Goal: Task Accomplishment & Management: Manage account settings

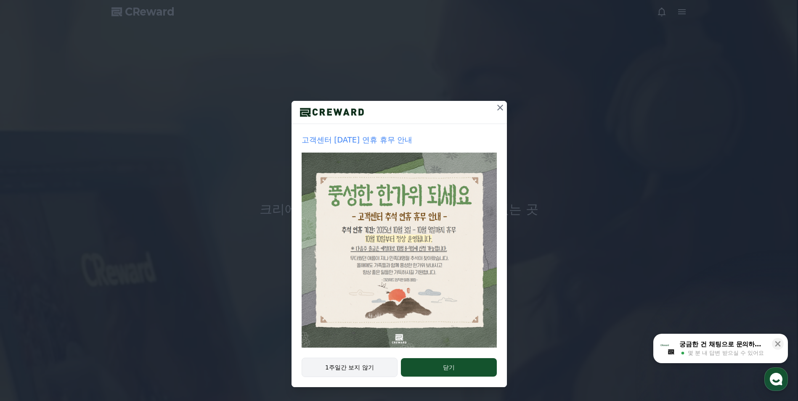
click at [349, 360] on button "1주일간 보지 않기" at bounding box center [349, 367] width 96 height 19
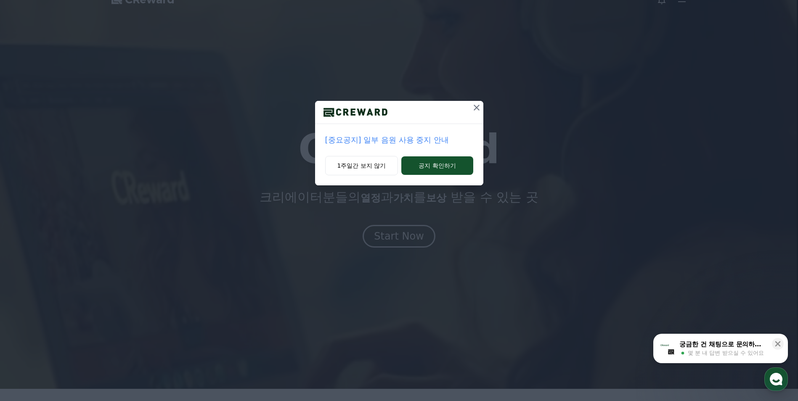
scroll to position [126, 0]
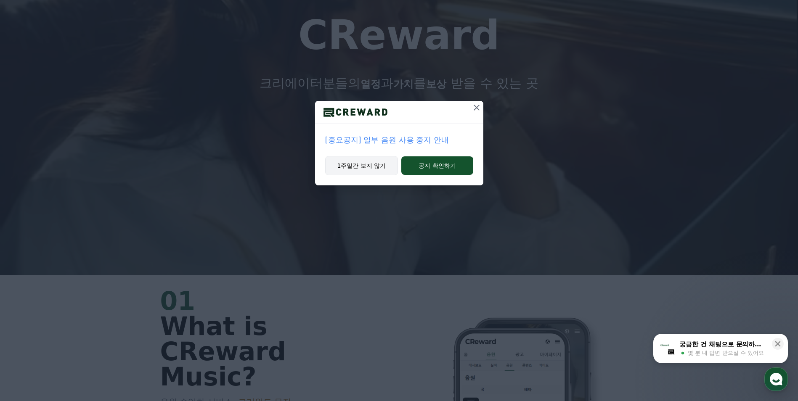
click at [369, 164] on button "1주일간 보지 않기" at bounding box center [361, 165] width 73 height 19
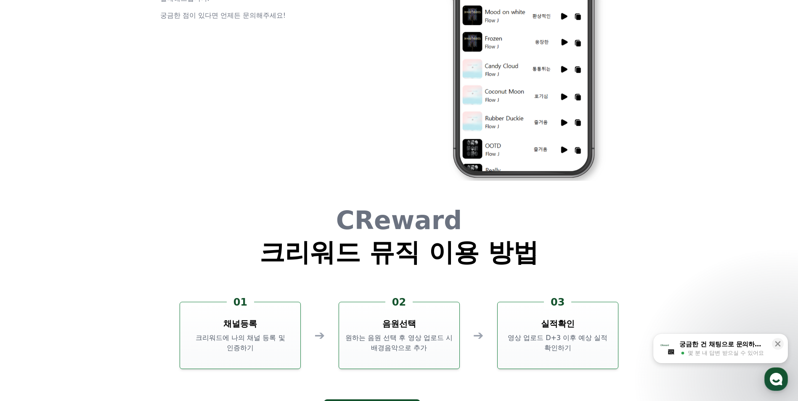
scroll to position [2187, 0]
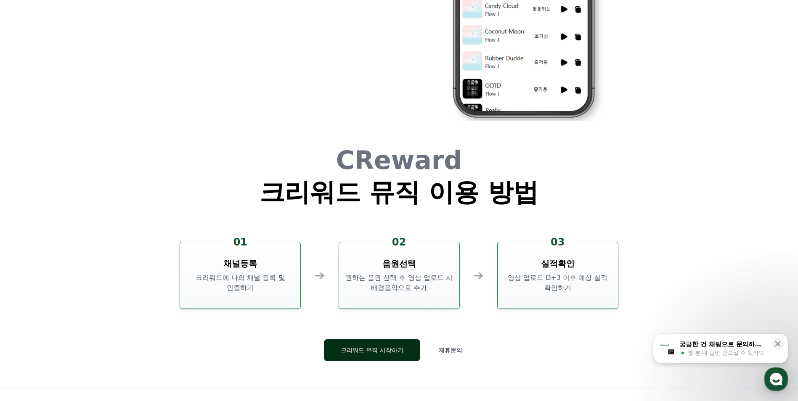
click at [373, 351] on button "크리워드 뮤직 시작하기" at bounding box center [372, 350] width 96 height 22
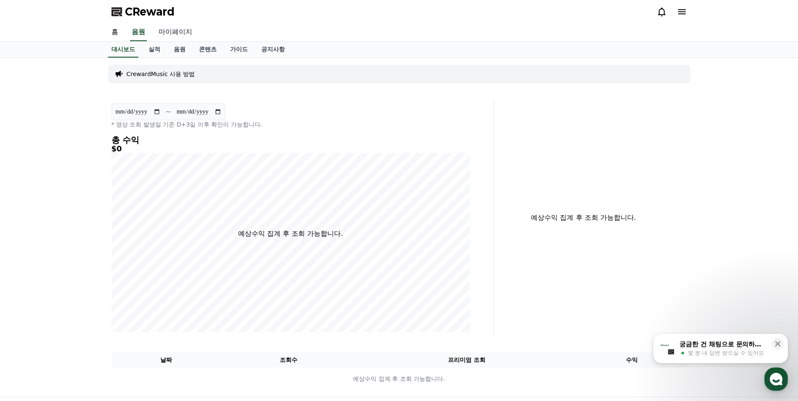
click at [175, 38] on link "마이페이지" at bounding box center [175, 33] width 47 height 18
select select "**********"
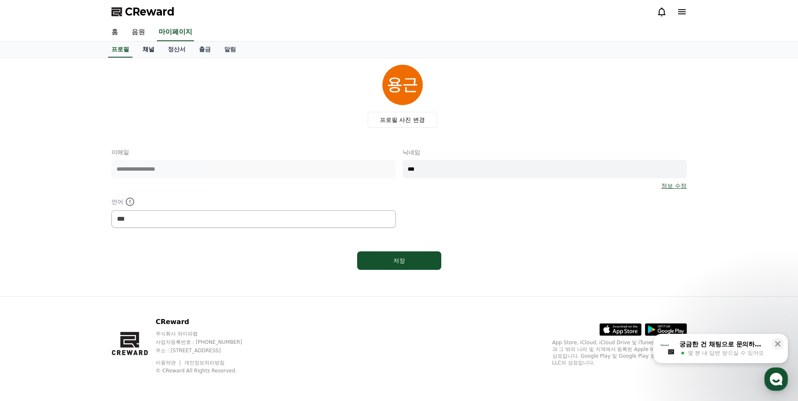
click at [156, 53] on link "채널" at bounding box center [148, 50] width 25 height 16
